Goal: Information Seeking & Learning: Learn about a topic

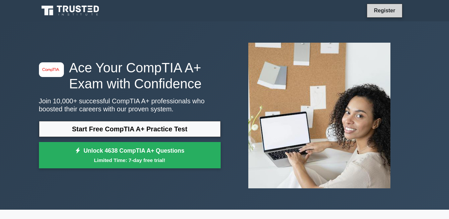
click at [372, 12] on link "Register" at bounding box center [384, 10] width 29 height 8
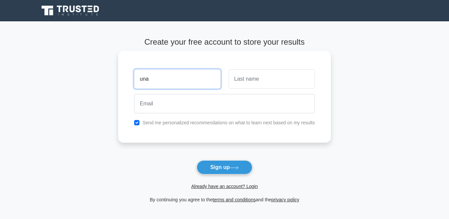
type input "unarine"
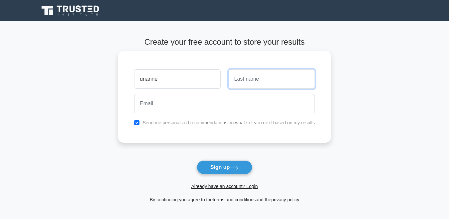
click at [246, 80] on input "text" at bounding box center [272, 78] width 86 height 19
type input "mashau"
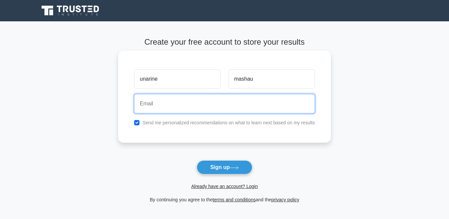
click at [251, 105] on input "email" at bounding box center [224, 103] width 181 height 19
type input "[EMAIL_ADDRESS][DOMAIN_NAME]"
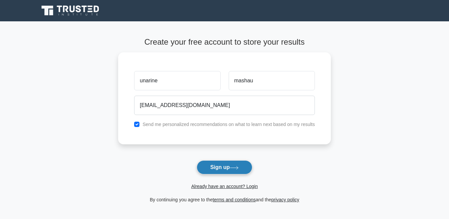
click at [238, 167] on icon at bounding box center [234, 168] width 9 height 4
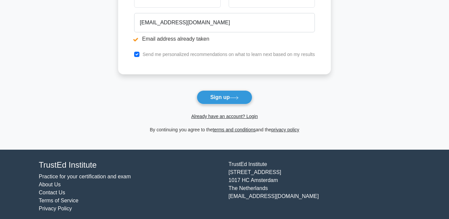
scroll to position [112, 0]
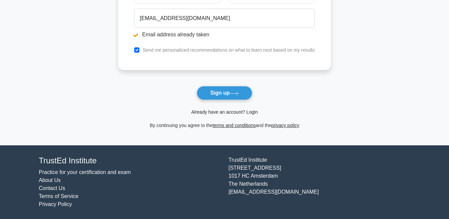
click at [243, 113] on link "Already have an account? Login" at bounding box center [224, 111] width 67 height 5
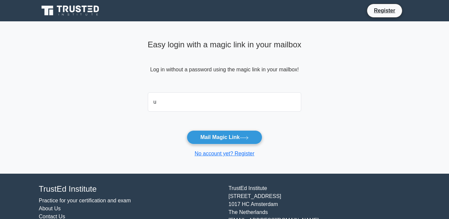
type input "umashau35@gmail.com"
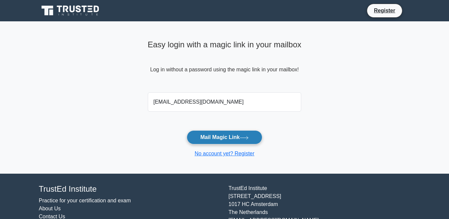
click at [206, 134] on button "Mail Magic Link" at bounding box center [225, 137] width 76 height 14
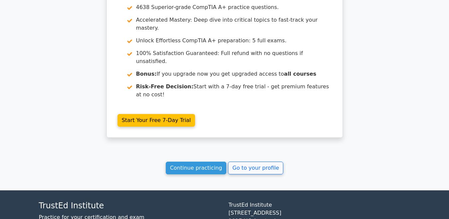
scroll to position [1397, 0]
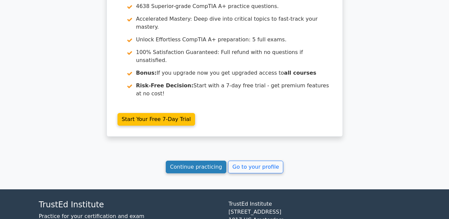
click at [175, 160] on link "Continue practicing" at bounding box center [196, 166] width 61 height 13
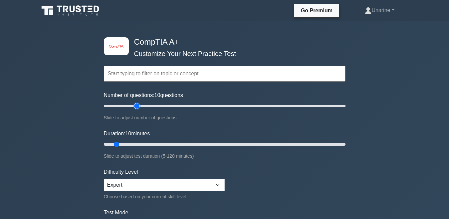
type input "30"
click at [137, 106] on input "Number of questions: 10 questions" at bounding box center [224, 106] width 241 height 8
click at [142, 143] on input "Duration: 10 minutes" at bounding box center [224, 144] width 241 height 8
click at [144, 143] on input "Duration: 20 minutes" at bounding box center [224, 144] width 241 height 8
click at [150, 143] on input "Duration: 25 minutes" at bounding box center [224, 144] width 241 height 8
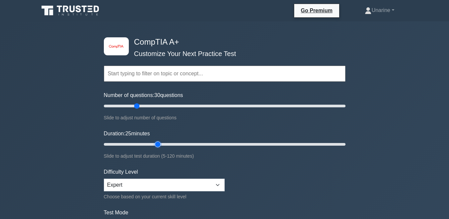
click at [154, 143] on input "Duration: 25 minutes" at bounding box center [224, 144] width 241 height 8
click at [160, 142] on input "Duration: 30 minutes" at bounding box center [224, 144] width 241 height 8
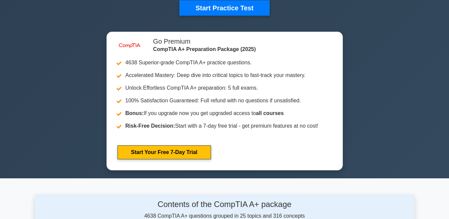
scroll to position [244, 0]
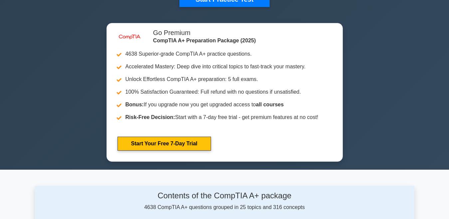
type input "25"
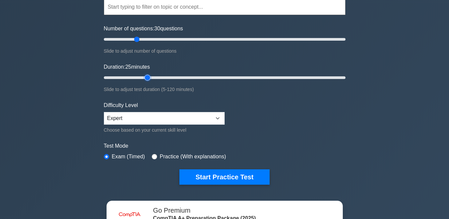
scroll to position [53, 0]
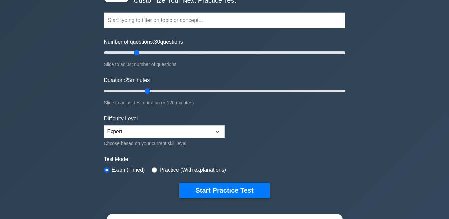
click at [142, 23] on input "text" at bounding box center [224, 20] width 241 height 16
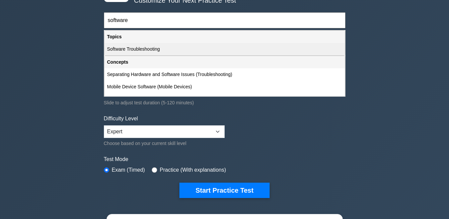
click at [142, 49] on div "Software Troubleshooting" at bounding box center [224, 49] width 240 height 12
type input "Software Troubleshooting"
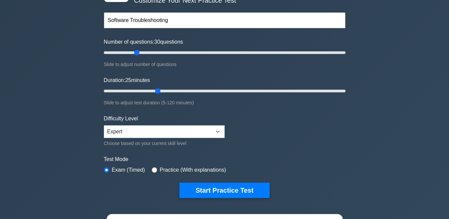
type input "30"
click at [153, 87] on input "Duration: 25 minutes" at bounding box center [224, 91] width 241 height 8
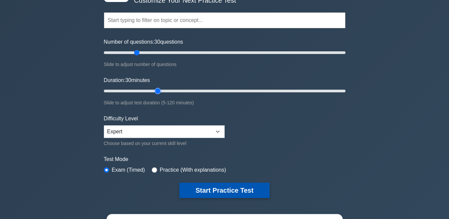
click at [185, 188] on button "Start Practice Test" at bounding box center [224, 189] width 90 height 15
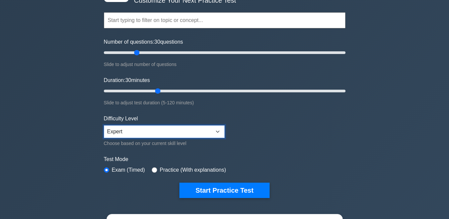
click at [134, 131] on select "Beginner Intermediate Expert" at bounding box center [164, 131] width 121 height 13
click at [104, 125] on select "Beginner Intermediate Expert" at bounding box center [164, 131] width 121 height 13
click at [134, 132] on select "Beginner Intermediate Expert" at bounding box center [164, 131] width 121 height 13
select select "expert"
click at [104, 125] on select "Beginner Intermediate Expert" at bounding box center [164, 131] width 121 height 13
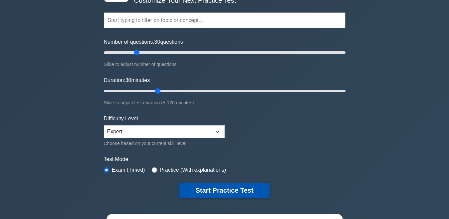
click at [195, 188] on button "Start Practice Test" at bounding box center [224, 189] width 90 height 15
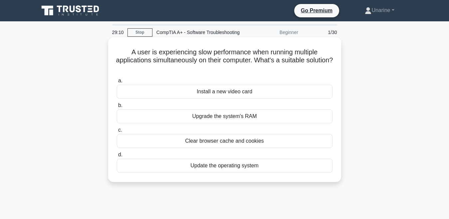
click at [175, 123] on div "Upgrade the system's RAM" at bounding box center [225, 116] width 216 height 14
click at [117, 107] on input "b. Upgrade the system's RAM" at bounding box center [117, 105] width 0 height 4
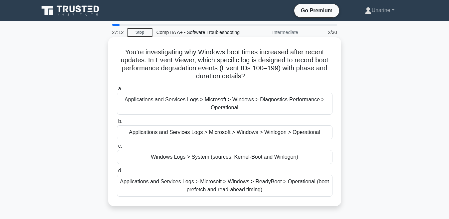
click at [193, 105] on div "Applications and Services Logs > Microsoft > Windows > Diagnostics-Performance …" at bounding box center [225, 103] width 216 height 22
click at [117, 91] on input "a. Applications and Services Logs > Microsoft > Windows > Diagnostics-Performan…" at bounding box center [117, 88] width 0 height 4
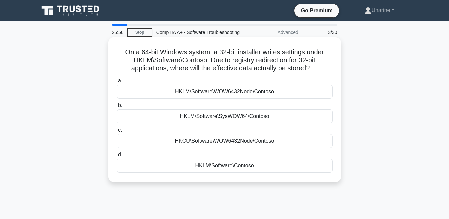
click at [220, 172] on div "HKLM\Software\Contoso" at bounding box center [225, 165] width 216 height 14
click at [117, 157] on input "d. HKLM\Software\Contoso" at bounding box center [117, 154] width 0 height 4
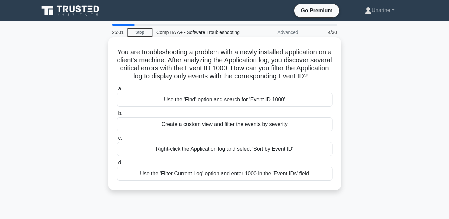
click at [203, 156] on div "Right-click the Application log and select 'Sort by Event ID'" at bounding box center [225, 149] width 216 height 14
click at [117, 140] on input "c. Right-click the Application log and select 'Sort by Event ID'" at bounding box center [117, 138] width 0 height 4
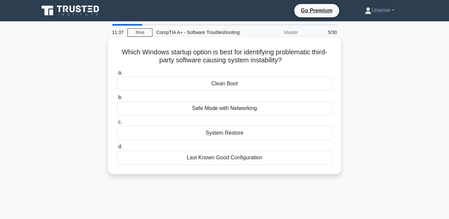
click at [203, 115] on div "Safe Mode with Networking" at bounding box center [225, 108] width 216 height 14
click at [117, 99] on input "b. Safe Mode with Networking" at bounding box center [117, 97] width 0 height 4
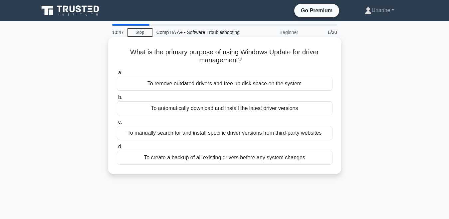
click at [165, 88] on div "To remove outdated drivers and free up disk space on the system" at bounding box center [225, 84] width 216 height 14
click at [117, 75] on input "a. To remove outdated drivers and free up disk space on the system" at bounding box center [117, 73] width 0 height 4
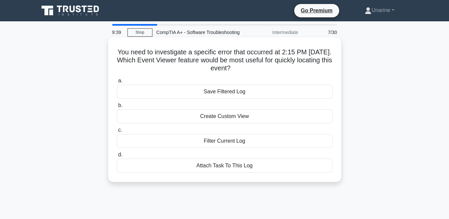
click at [212, 172] on div "Attach Task To This Log" at bounding box center [225, 165] width 216 height 14
click at [117, 157] on input "d. Attach Task To This Log" at bounding box center [117, 154] width 0 height 4
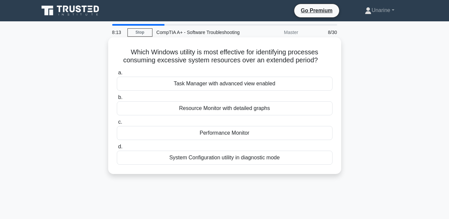
click at [205, 115] on div "Resource Monitor with detailed graphs" at bounding box center [225, 108] width 216 height 14
click at [117, 99] on input "b. Resource Monitor with detailed graphs" at bounding box center [117, 97] width 0 height 4
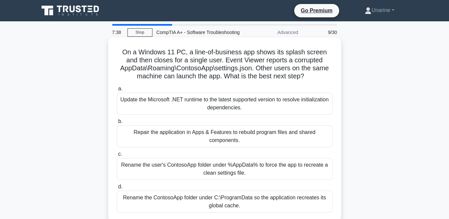
click at [210, 174] on div "Rename the user's ContosoApp folder under %AppData% to force the app to recreat…" at bounding box center [225, 169] width 216 height 22
click at [117, 156] on input "c. Rename the user's ContosoApp folder under %AppData% to force the app to recr…" at bounding box center [117, 154] width 0 height 4
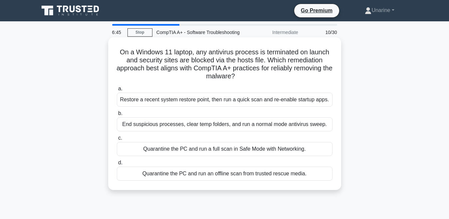
click at [239, 131] on div "End suspicious processes, clear temp folders, and run a normal mode antivirus s…" at bounding box center [225, 124] width 216 height 14
click at [117, 115] on input "b. End suspicious processes, clear temp folders, and run a normal mode antiviru…" at bounding box center [117, 113] width 0 height 4
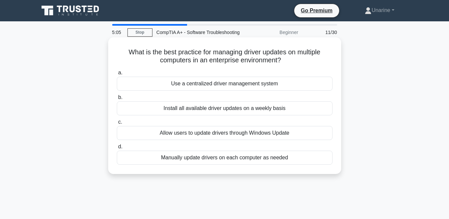
click at [212, 162] on div "Manually update drivers on each computer as needed" at bounding box center [225, 157] width 216 height 14
click at [117, 149] on input "d. Manually update drivers on each computer as needed" at bounding box center [117, 146] width 0 height 4
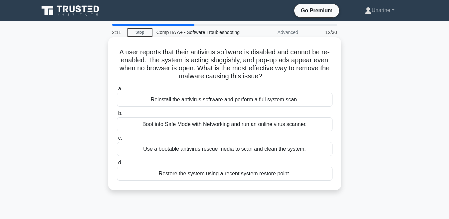
click at [207, 177] on div "Restore the system using a recent system restore point." at bounding box center [225, 173] width 216 height 14
click at [117, 165] on input "d. Restore the system using a recent system restore point." at bounding box center [117, 162] width 0 height 4
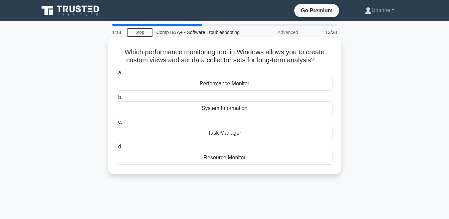
click at [214, 140] on div "Task Manager" at bounding box center [225, 133] width 216 height 14
click at [117, 124] on input "c. Task Manager" at bounding box center [117, 122] width 0 height 4
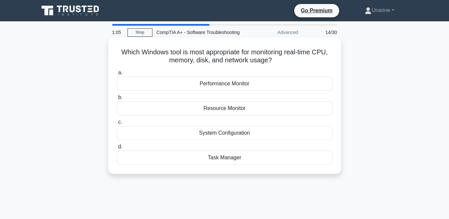
click at [220, 164] on div "Task Manager" at bounding box center [225, 157] width 216 height 14
click at [117, 149] on input "d. Task Manager" at bounding box center [117, 146] width 0 height 4
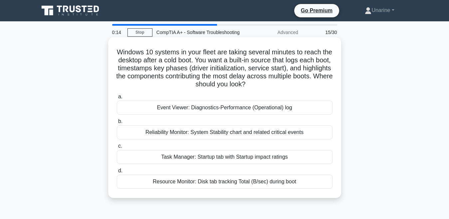
click at [204, 137] on div "Reliability Monitor: System Stability chart and related critical events" at bounding box center [225, 132] width 216 height 14
click at [117, 123] on input "b. Reliability Monitor: System Stability chart and related critical events" at bounding box center [117, 121] width 0 height 4
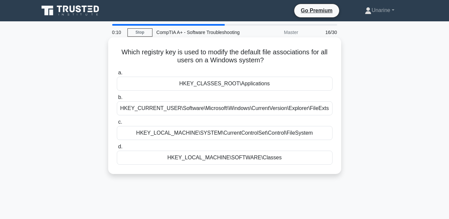
click at [196, 115] on div "HKEY_CURRENT_USER\Software\Microsoft\Windows\CurrentVersion\Explorer\FileExts" at bounding box center [225, 108] width 216 height 14
click at [117, 99] on input "b. HKEY_CURRENT_USER\Software\Microsoft\Windows\CurrentVersion\Explorer\FileExts" at bounding box center [117, 97] width 0 height 4
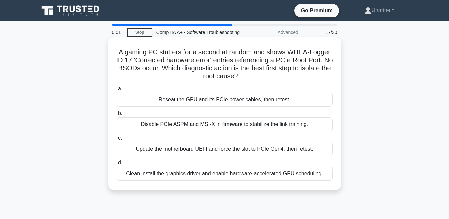
click at [192, 153] on div "Update the motherboard UEFI and force the slot to PCIe Gen4, then retest." at bounding box center [225, 149] width 216 height 14
click at [117, 140] on input "c. Update the motherboard UEFI and force the slot to PCIe Gen4, then retest." at bounding box center [117, 138] width 0 height 4
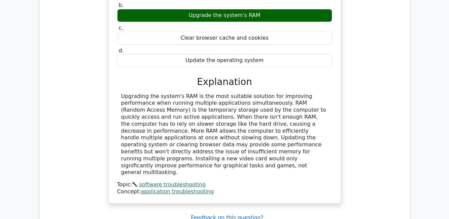
scroll to position [599, 0]
